Goal: Check status: Check status

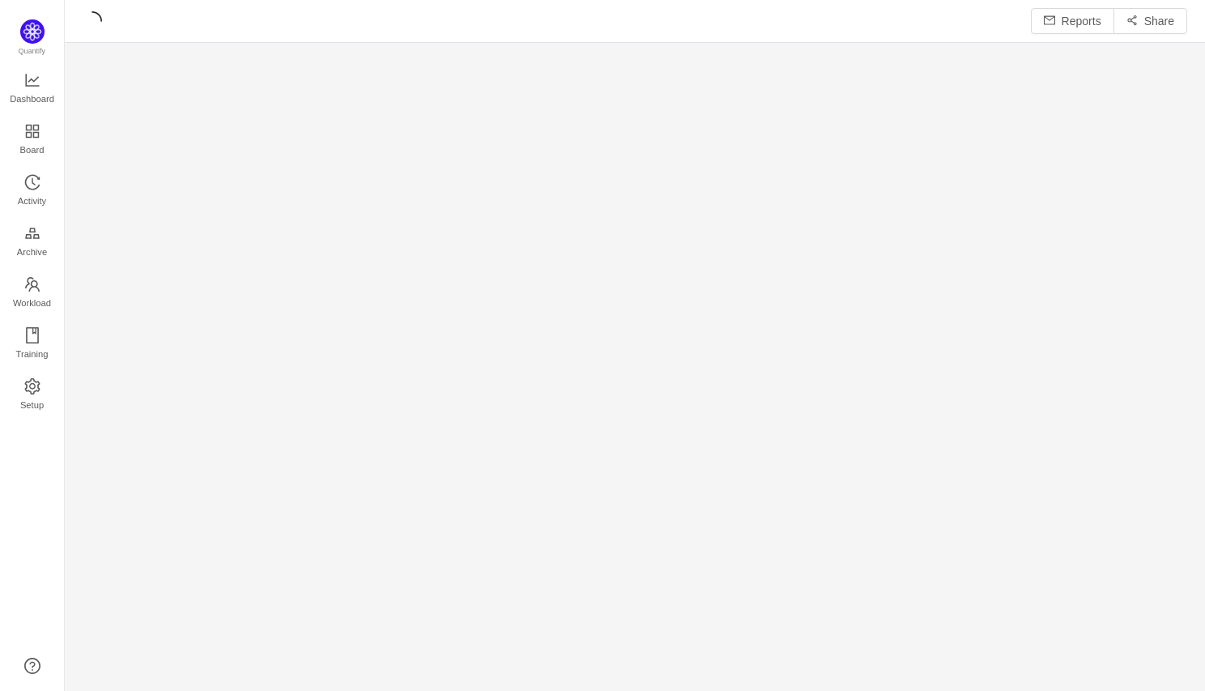
scroll to position [691, 1140]
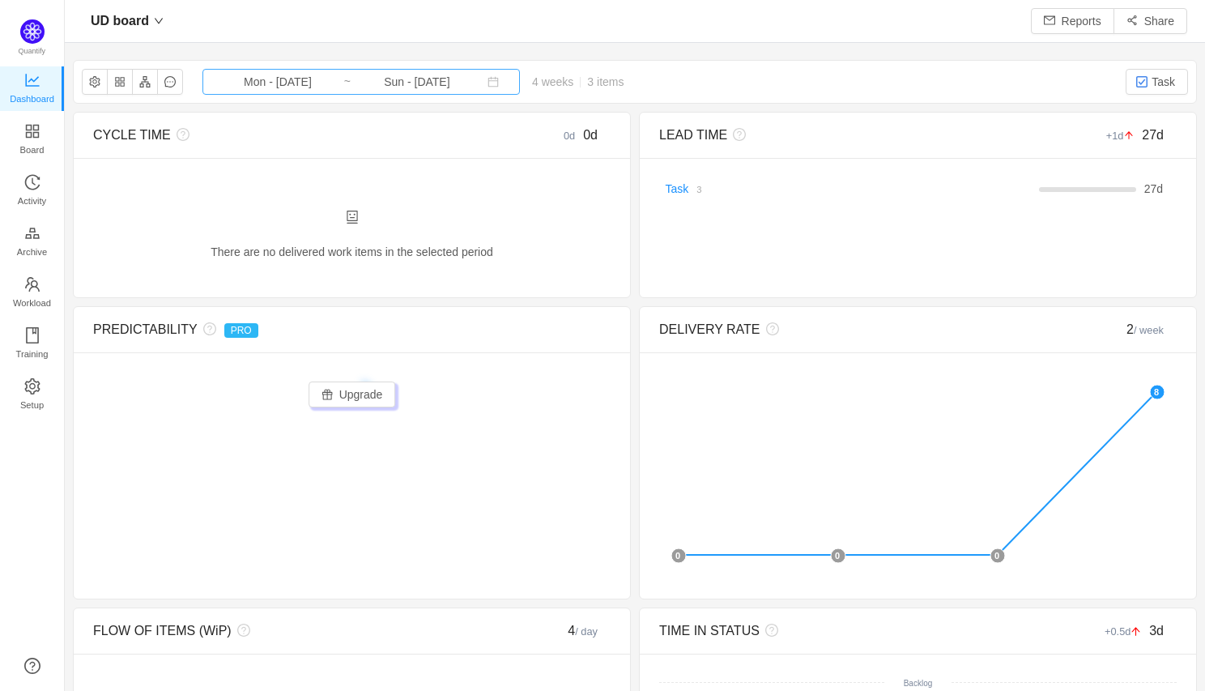
click at [296, 79] on input "Mon - [DATE]" at bounding box center [277, 82] width 131 height 18
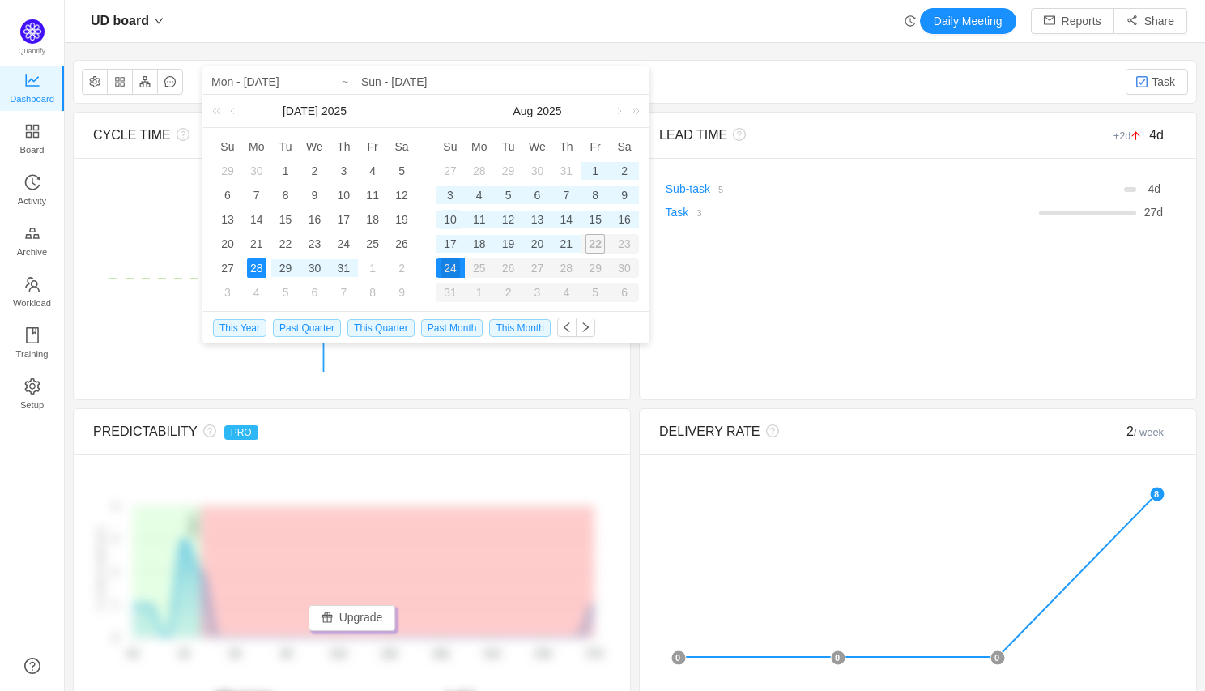
click at [449, 219] on div "10" at bounding box center [450, 219] width 19 height 19
click at [568, 245] on div "21" at bounding box center [565, 243] width 19 height 19
type input "Sun - [DATE]"
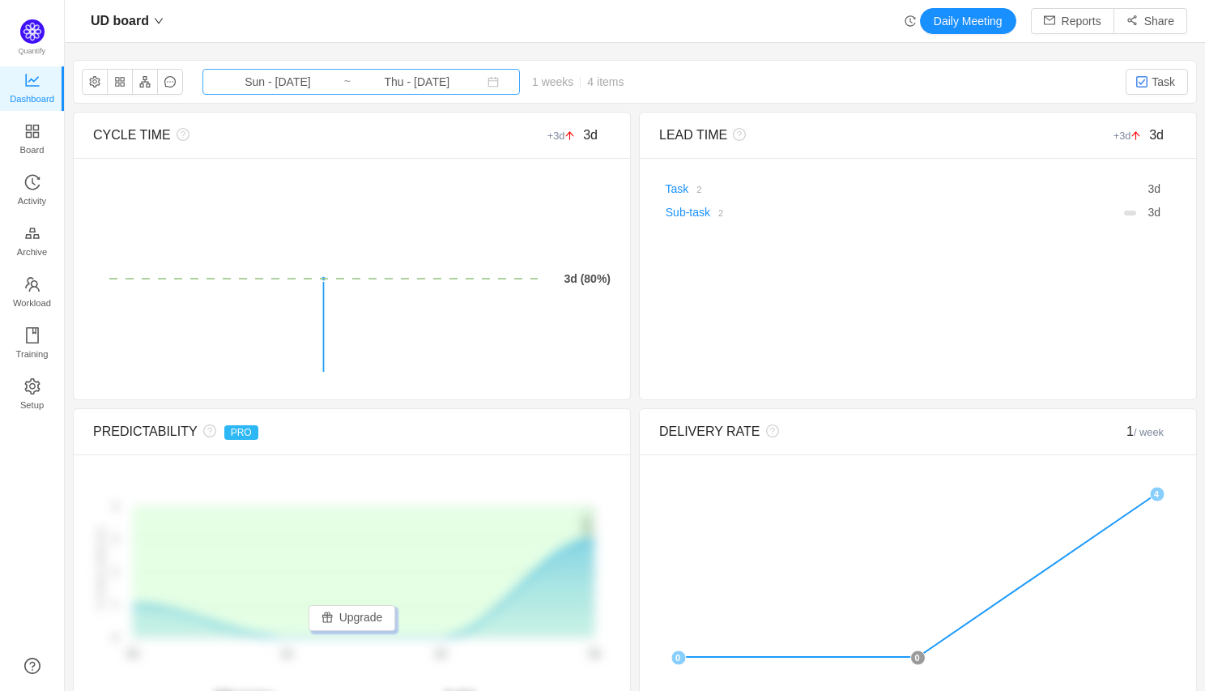
click at [443, 75] on input "Thu - [DATE]" at bounding box center [416, 82] width 131 height 18
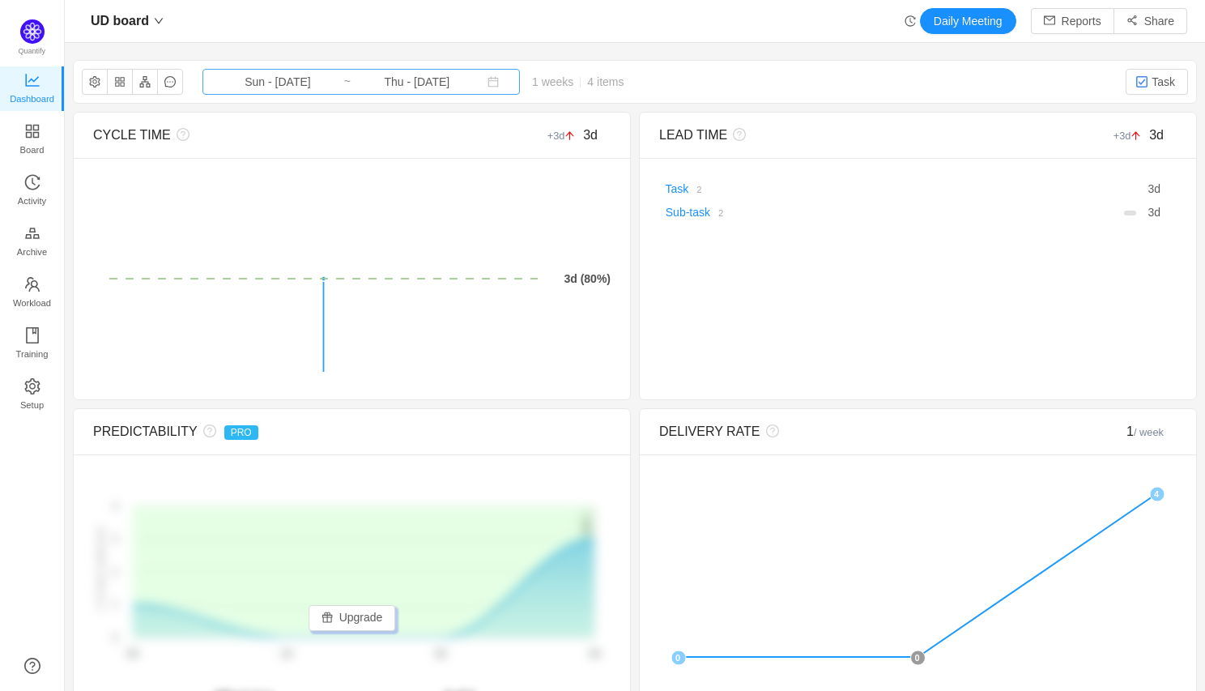
click at [415, 84] on input "Thu - [DATE]" at bounding box center [416, 82] width 131 height 18
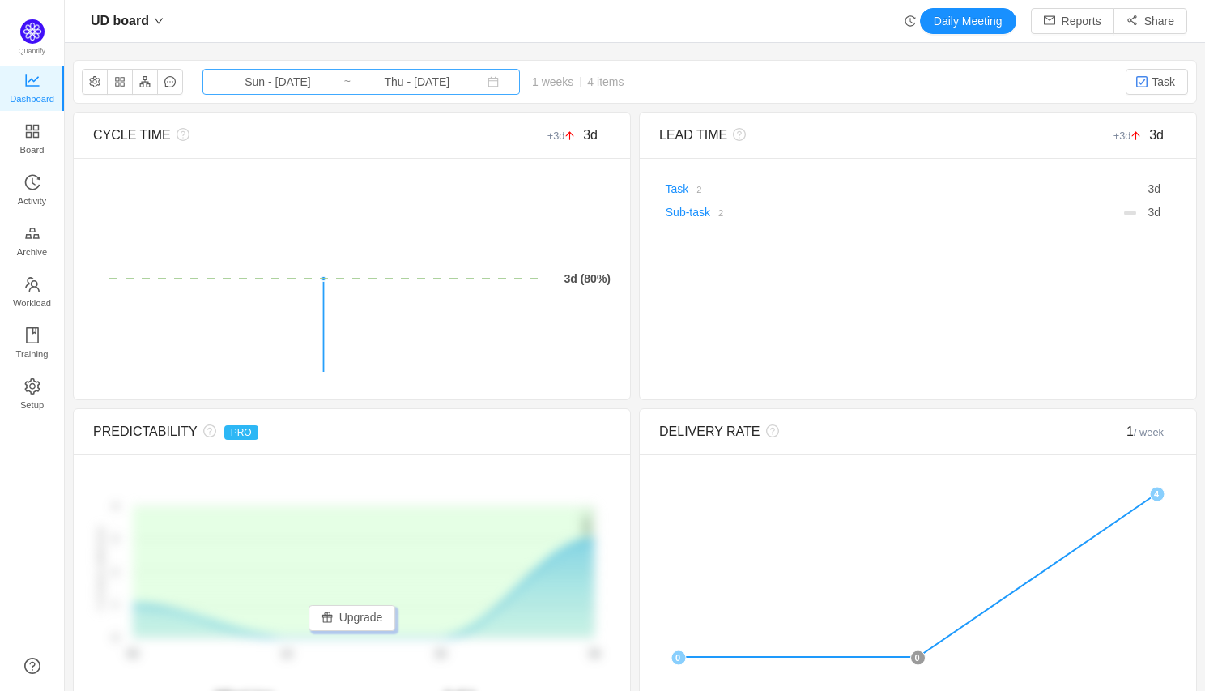
click at [415, 83] on input "Thu - [DATE]" at bounding box center [416, 82] width 131 height 18
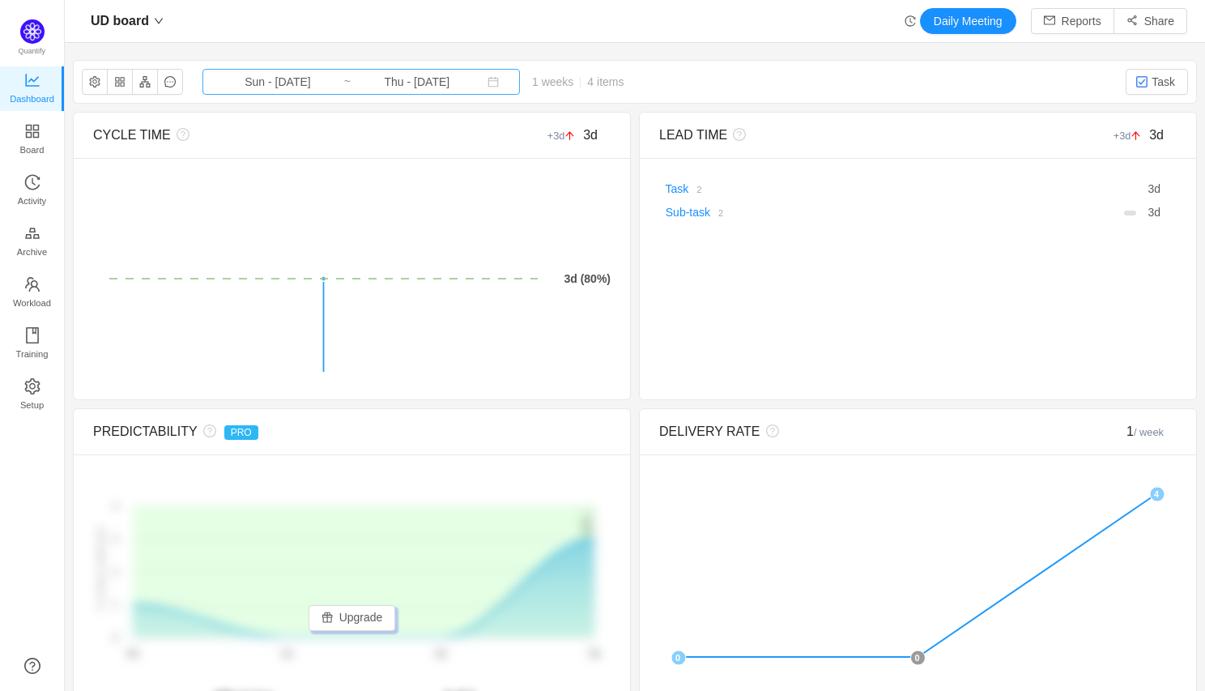
click at [391, 81] on input "Thu - [DATE]" at bounding box center [416, 82] width 131 height 18
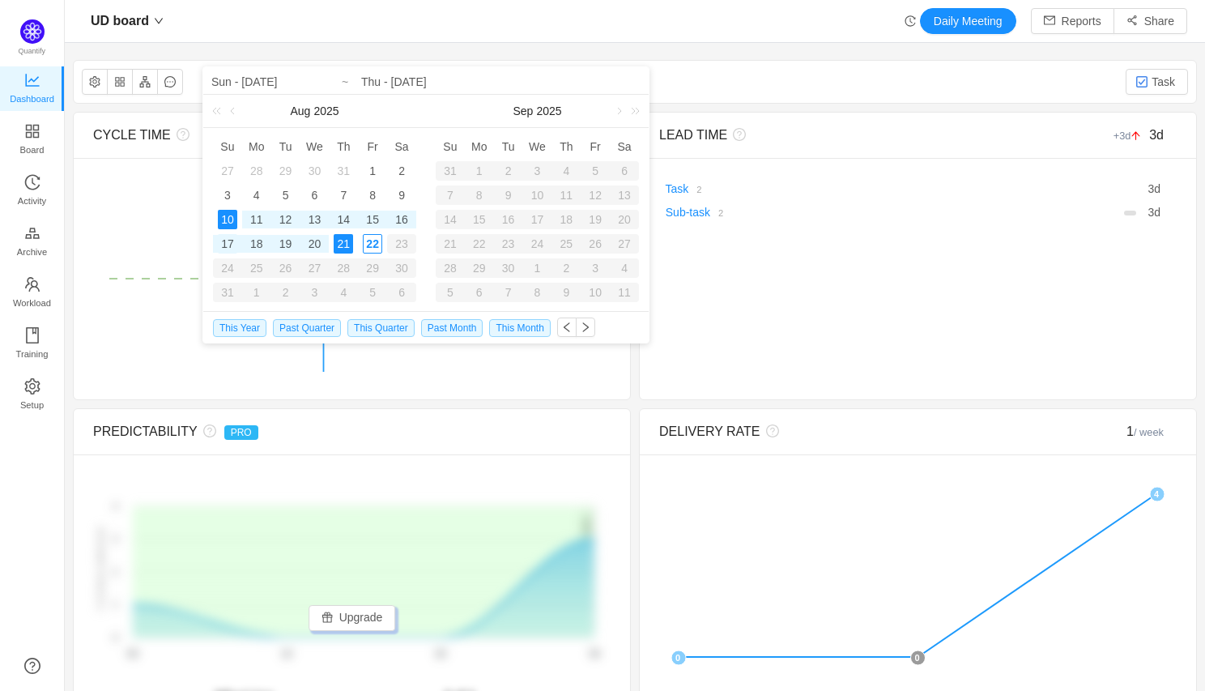
click at [228, 240] on div "17" at bounding box center [227, 243] width 19 height 19
click at [232, 220] on div "10" at bounding box center [227, 219] width 19 height 19
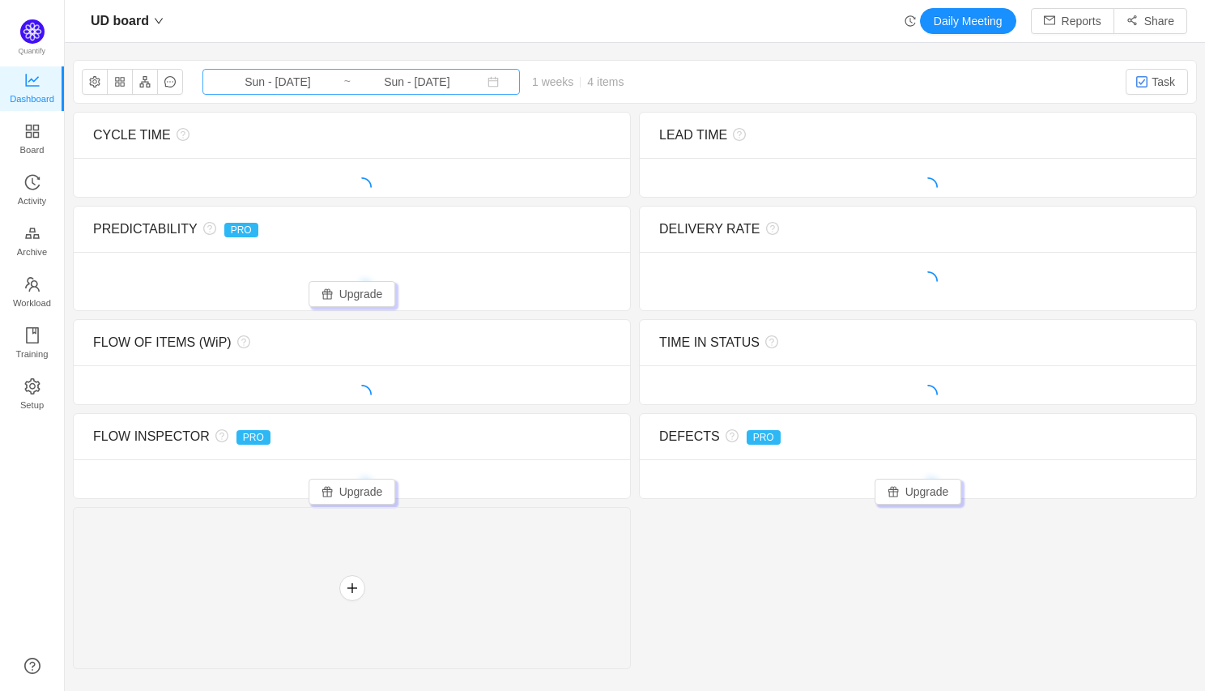
click at [262, 84] on input "Sun - [DATE]" at bounding box center [277, 82] width 131 height 18
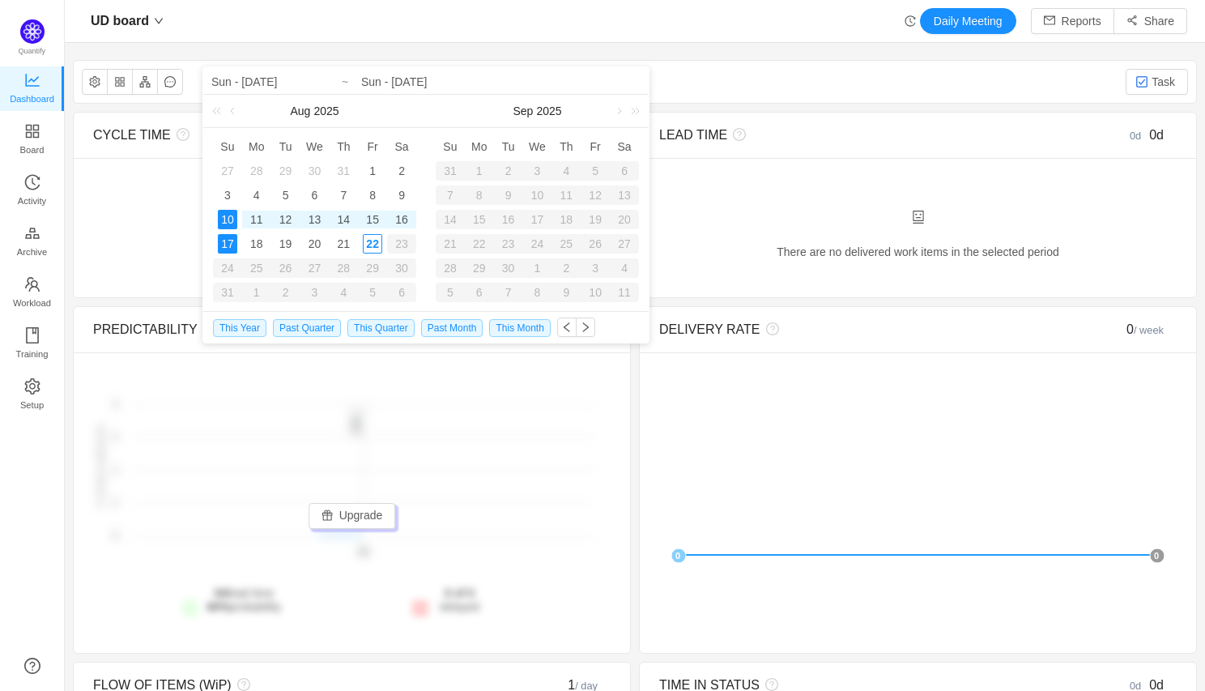
click at [377, 18] on div "UD board Daily Meeting Reports Share" at bounding box center [635, 21] width 1105 height 26
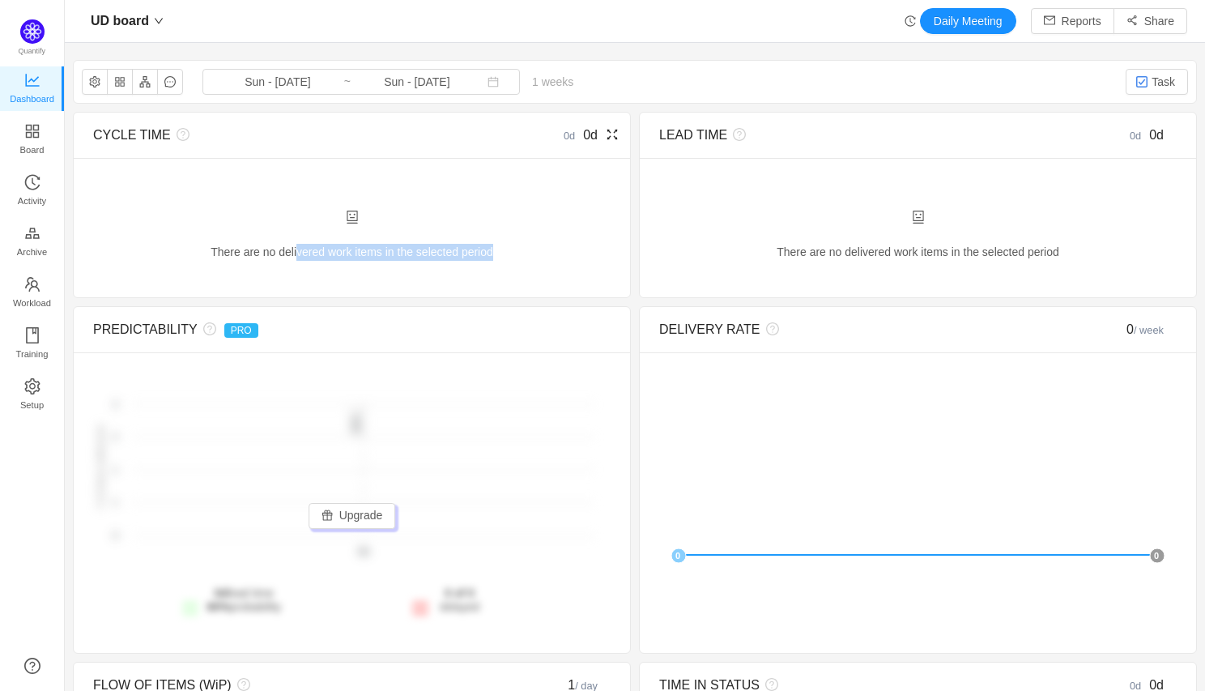
drag, startPoint x: 291, startPoint y: 252, endPoint x: 495, endPoint y: 255, distance: 204.1
click at [495, 255] on div "There are no delivered work items in the selected period Possible solutions" at bounding box center [351, 244] width 517 height 68
drag, startPoint x: 311, startPoint y: 254, endPoint x: 522, endPoint y: 253, distance: 210.6
click at [526, 253] on div "There are no delivered work items in the selected period Possible solutions" at bounding box center [351, 244] width 517 height 68
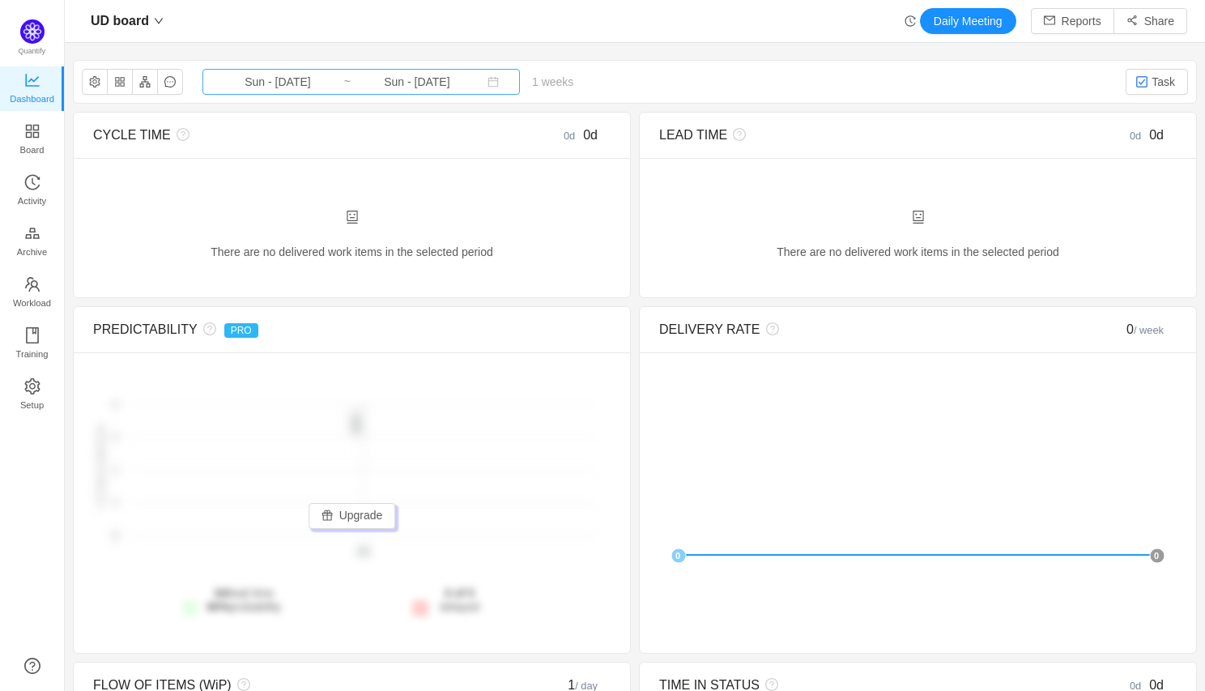
click at [378, 83] on input "Sun - [DATE]" at bounding box center [416, 82] width 131 height 18
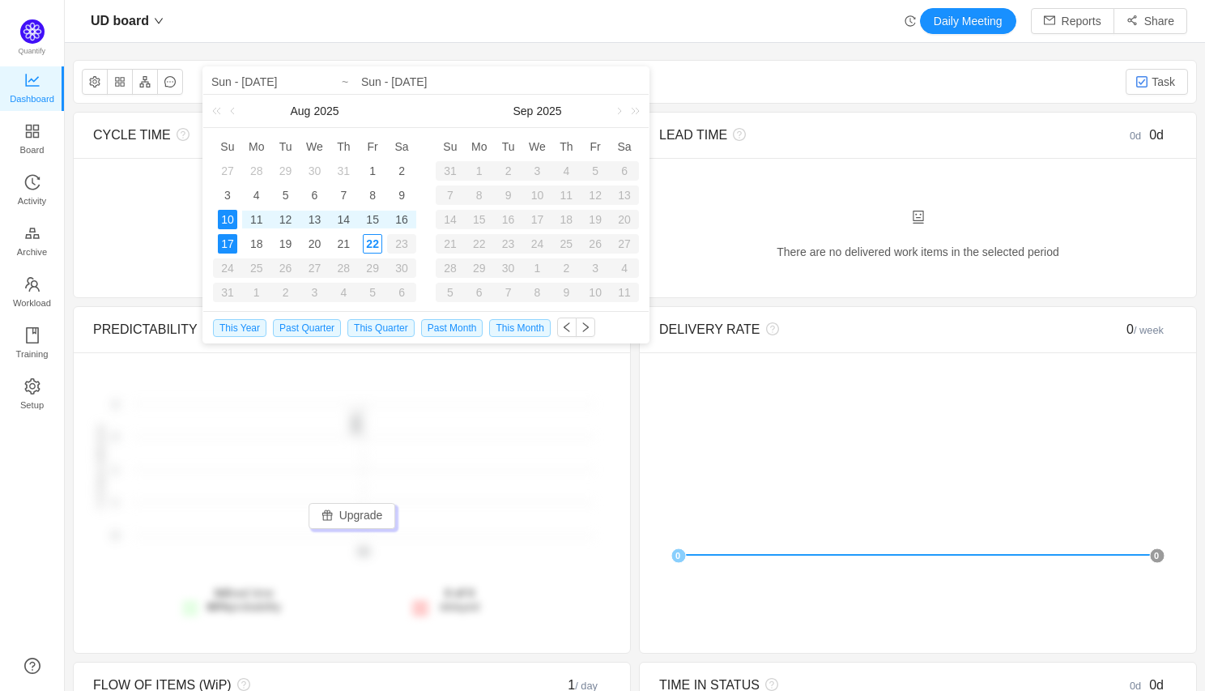
click at [230, 219] on div "10" at bounding box center [227, 219] width 19 height 19
click at [373, 244] on div "22" at bounding box center [372, 243] width 19 height 19
type input "Fri - [DATE]"
